Goal: Navigation & Orientation: Find specific page/section

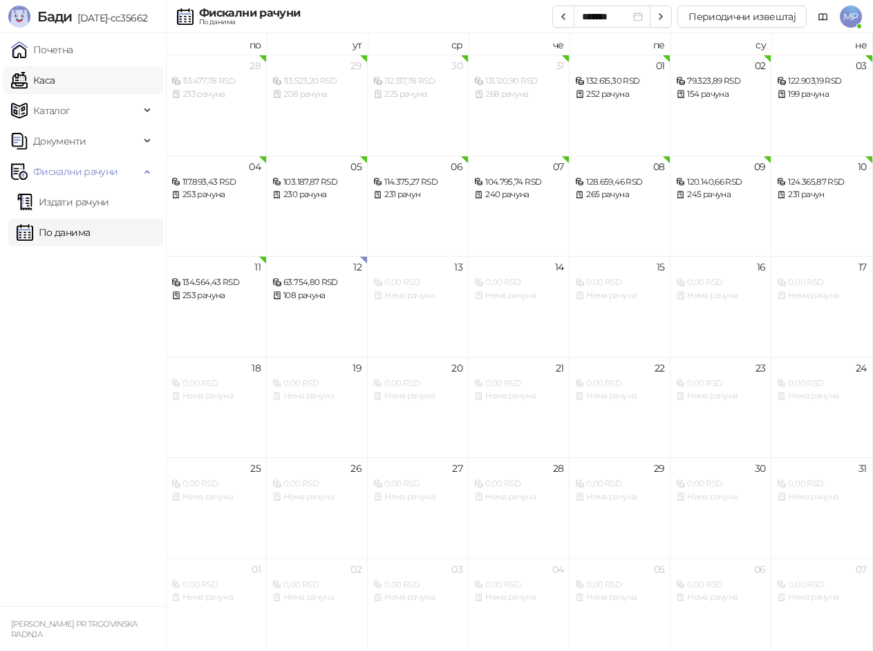
click at [46, 81] on link "Каса" at bounding box center [33, 80] width 44 height 28
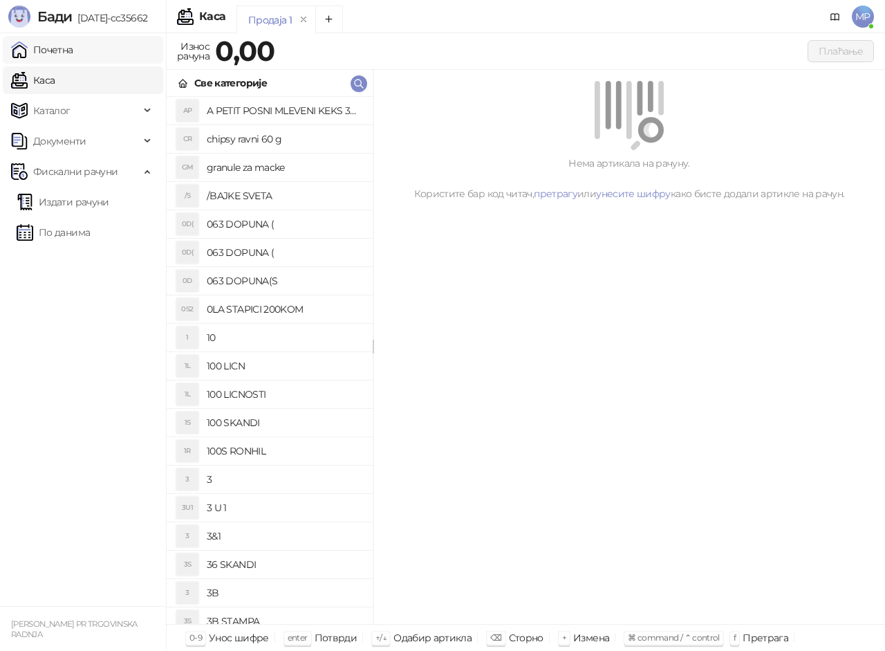
click at [57, 47] on link "Почетна" at bounding box center [42, 50] width 62 height 28
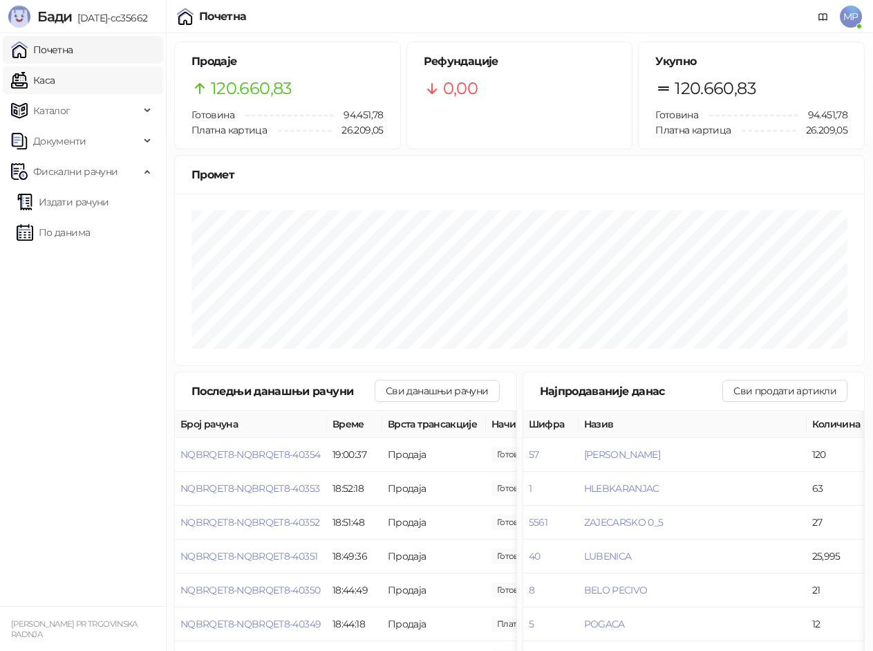
click at [55, 86] on link "Каса" at bounding box center [33, 80] width 44 height 28
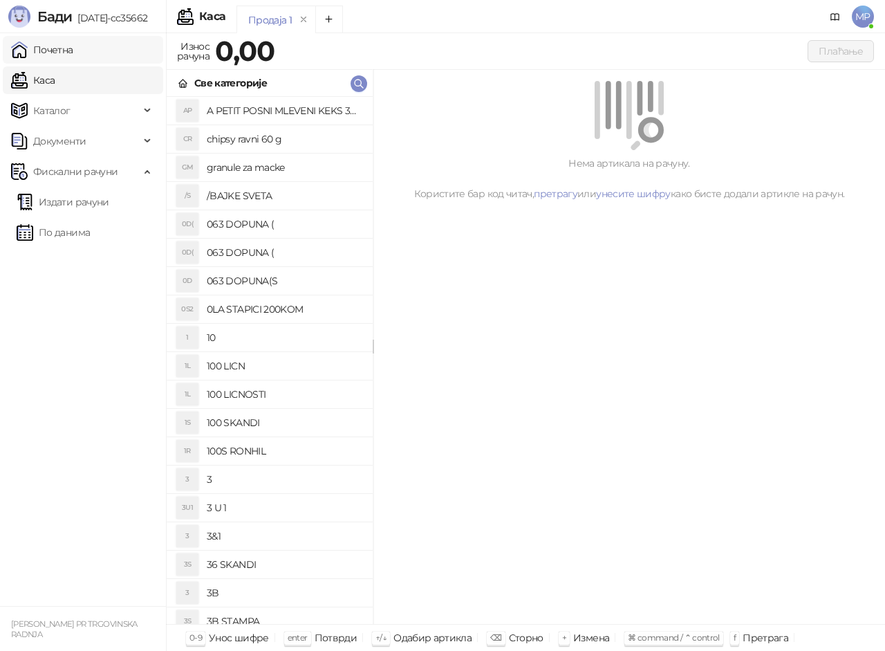
click at [73, 53] on link "Почетна" at bounding box center [42, 50] width 62 height 28
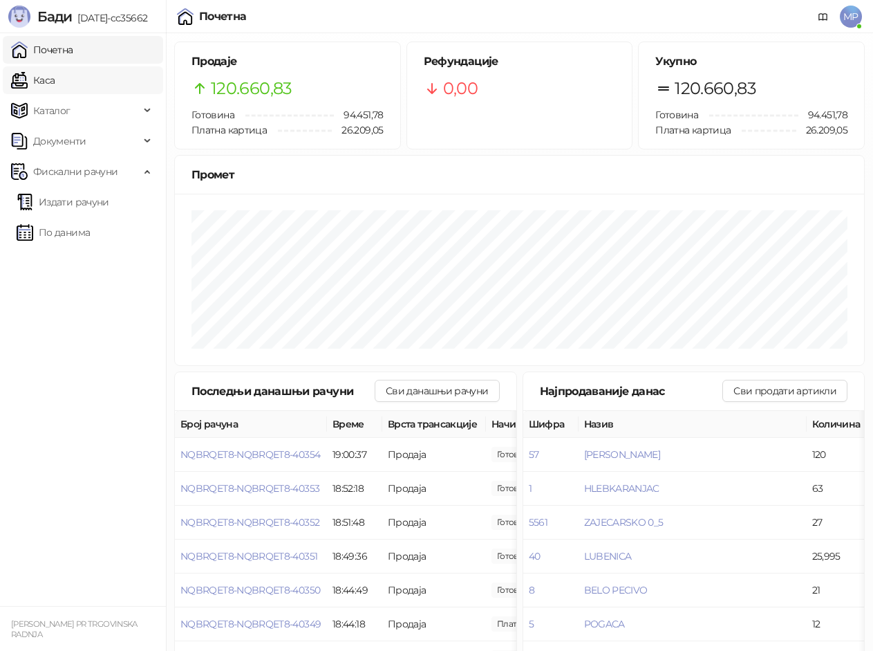
click at [44, 76] on link "Каса" at bounding box center [33, 80] width 44 height 28
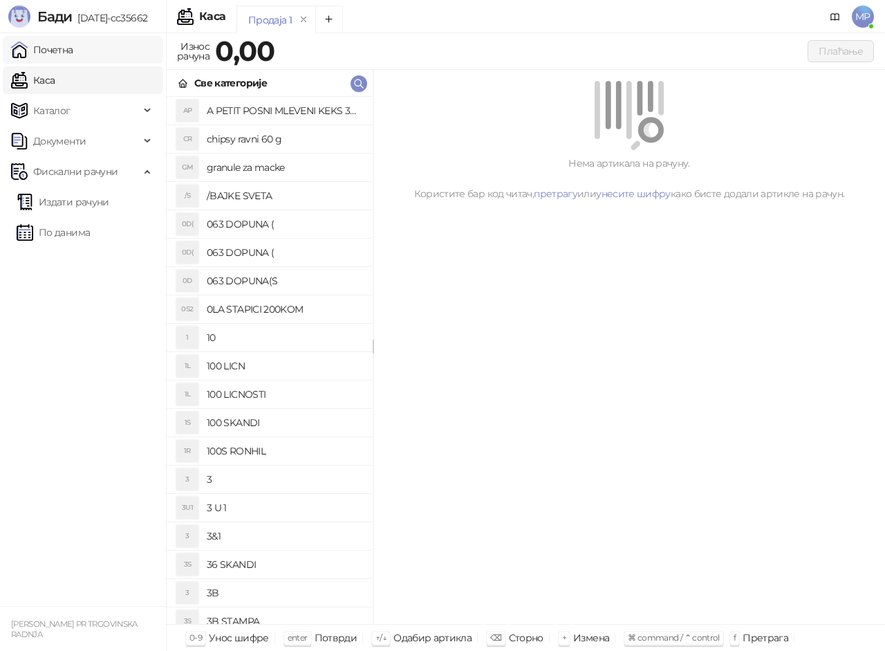
click at [58, 55] on link "Почетна" at bounding box center [42, 50] width 62 height 28
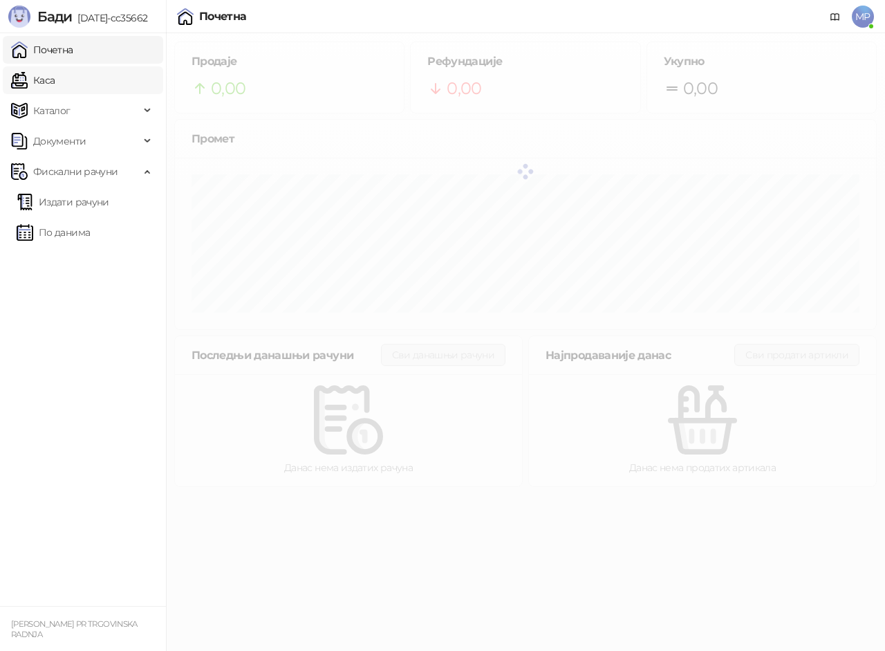
click at [55, 80] on link "Каса" at bounding box center [33, 80] width 44 height 28
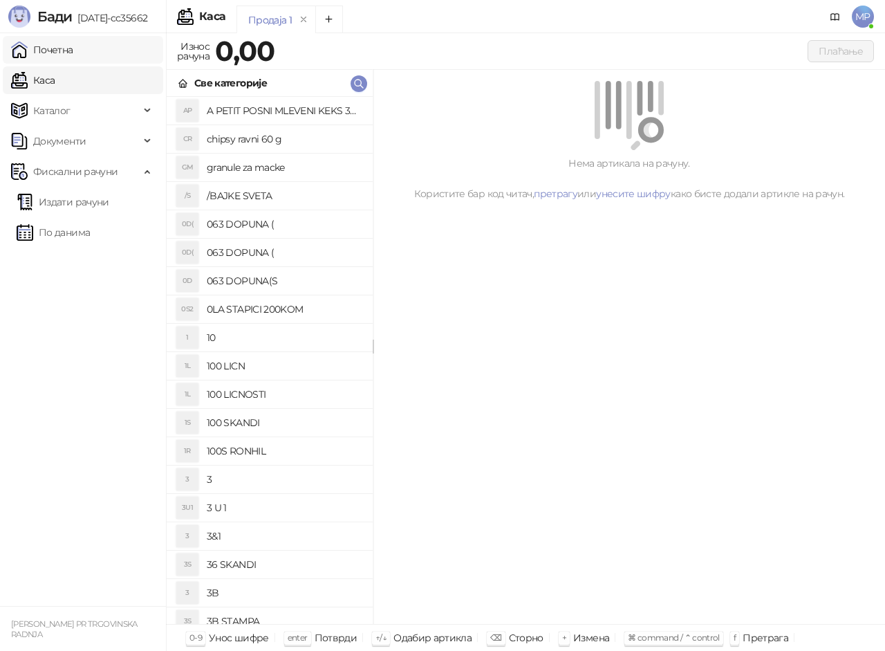
click at [73, 53] on link "Почетна" at bounding box center [42, 50] width 62 height 28
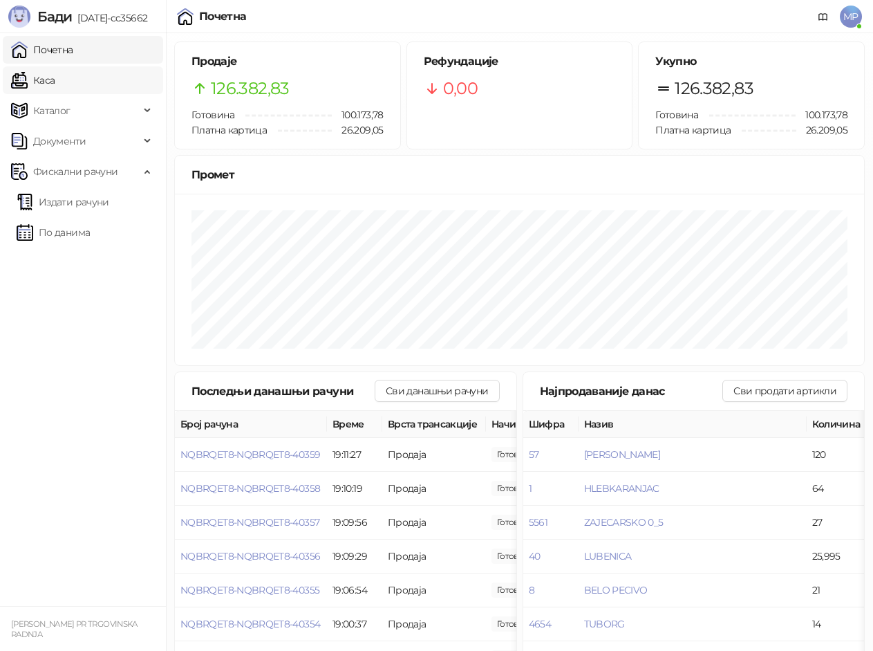
click at [50, 82] on link "Каса" at bounding box center [33, 80] width 44 height 28
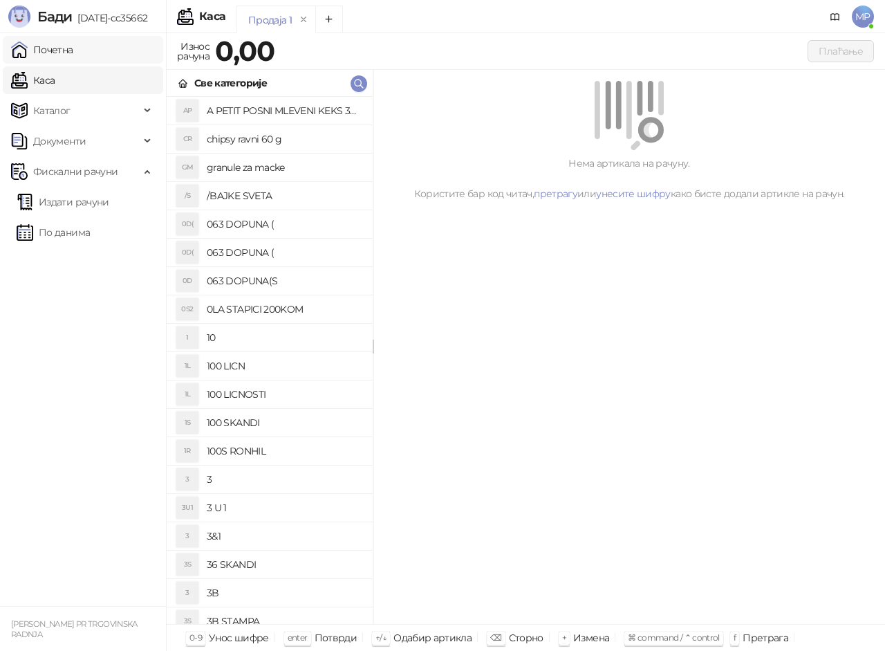
click at [59, 45] on link "Почетна" at bounding box center [42, 50] width 62 height 28
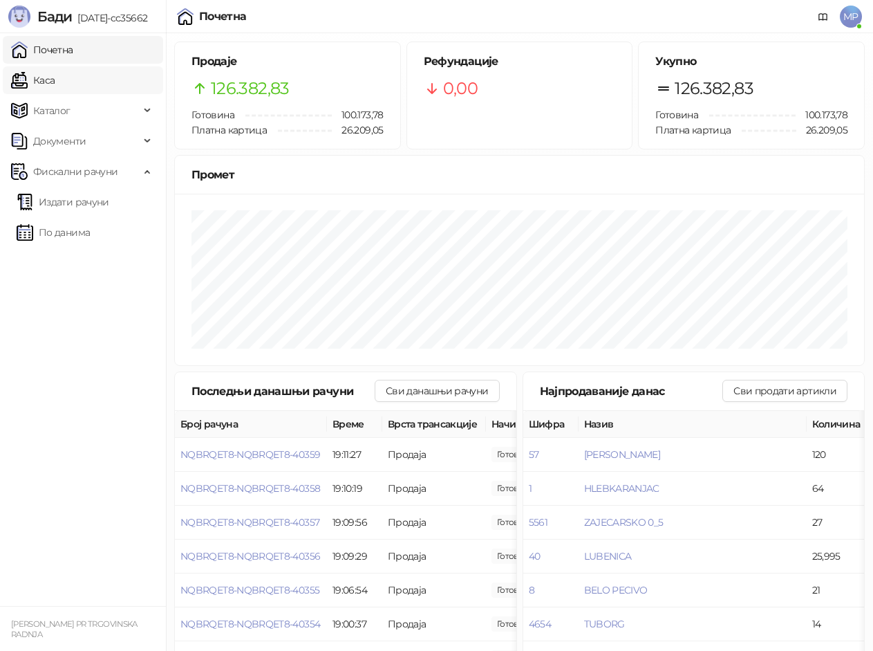
click at [50, 72] on link "Каса" at bounding box center [33, 80] width 44 height 28
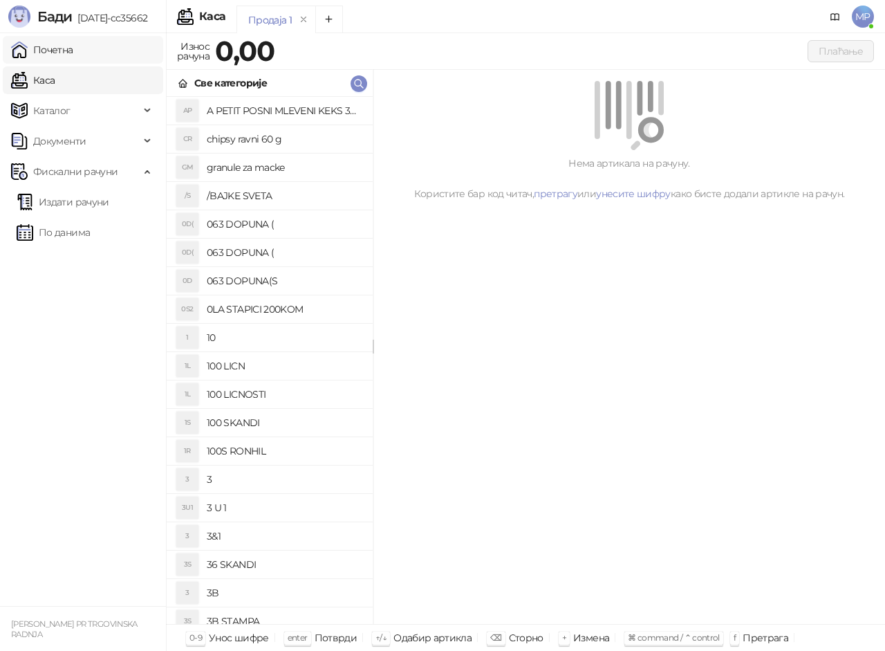
click at [51, 56] on link "Почетна" at bounding box center [42, 50] width 62 height 28
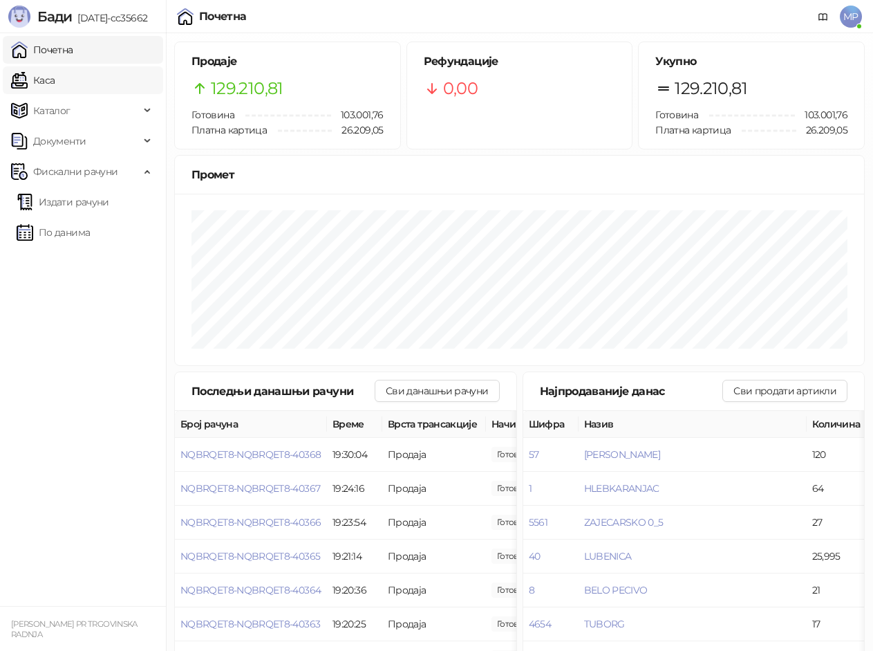
click at [47, 86] on link "Каса" at bounding box center [33, 80] width 44 height 28
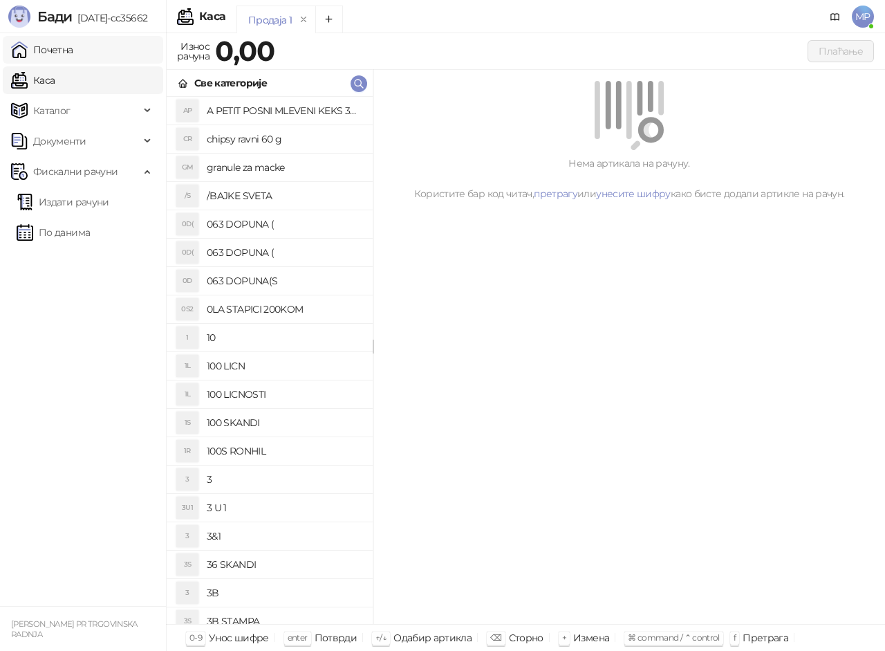
click at [62, 48] on link "Почетна" at bounding box center [42, 50] width 62 height 28
